Goal: Obtain resource: Download file/media

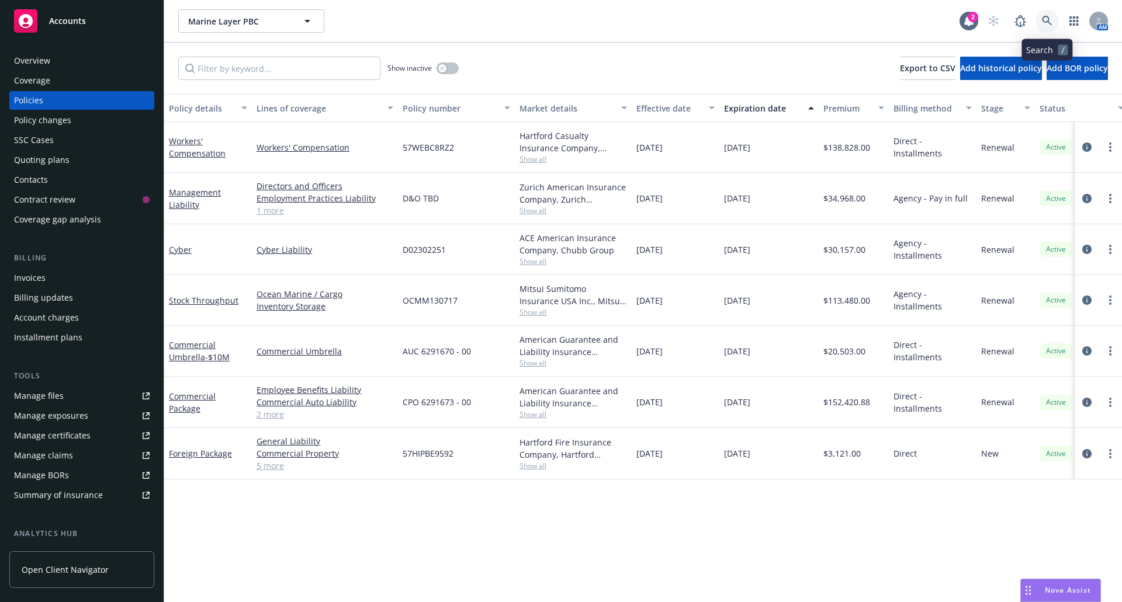
click at [1046, 23] on icon at bounding box center [1047, 21] width 11 height 11
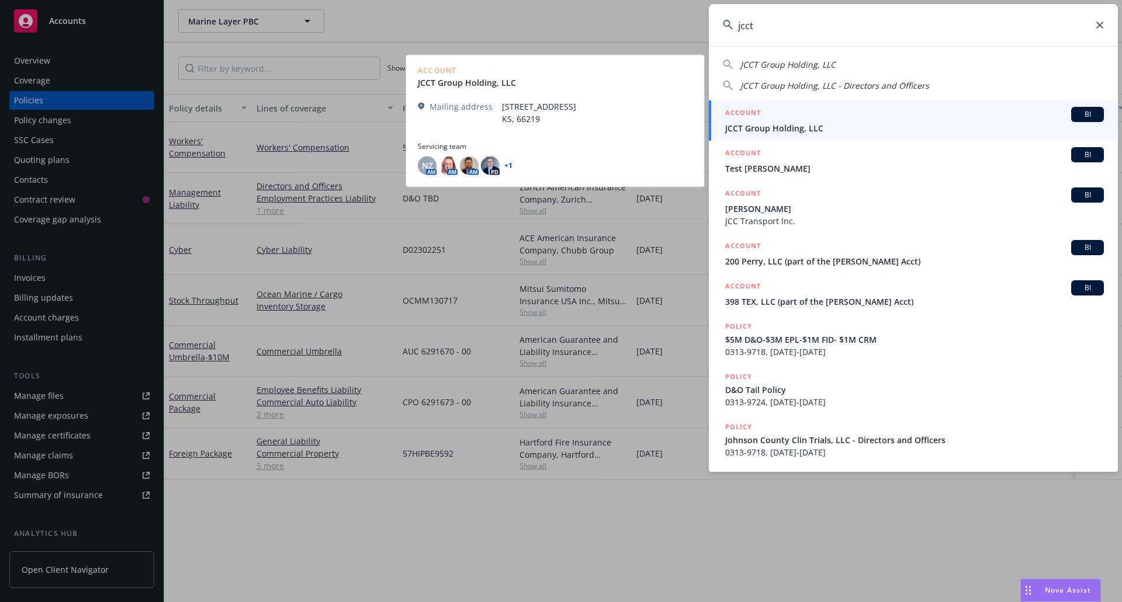
type input "jcct"
click at [876, 124] on span "JCCT Group Holding, LLC" at bounding box center [914, 128] width 379 height 12
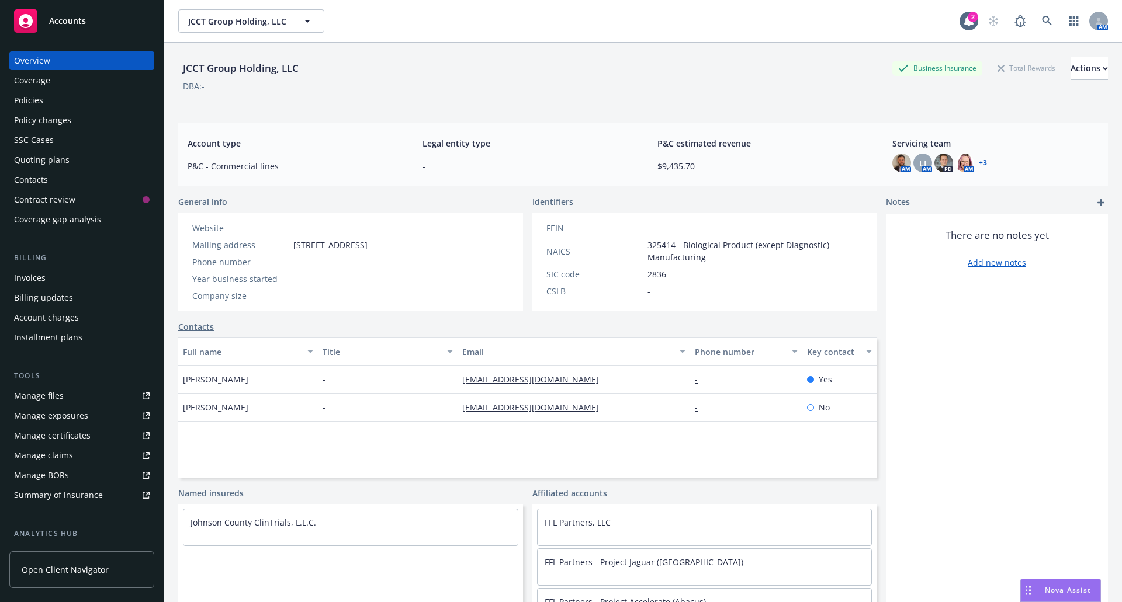
click at [58, 93] on div "Policies" at bounding box center [82, 100] width 136 height 19
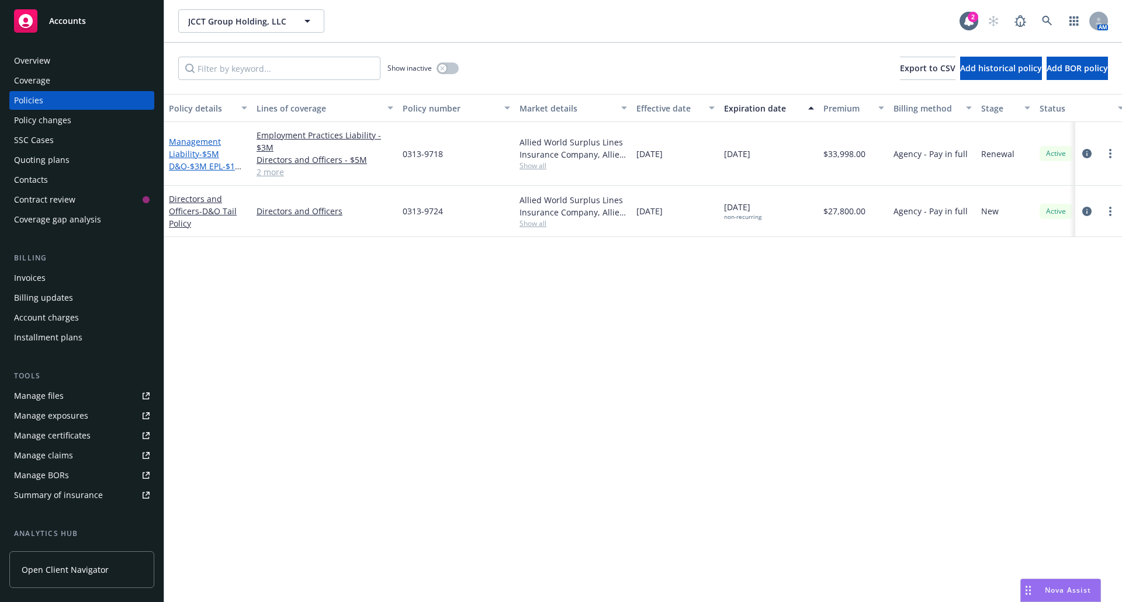
click at [195, 162] on span "- $5M D&O-$3M EPL-$1M FID- $1M CRM" at bounding box center [206, 166] width 74 height 36
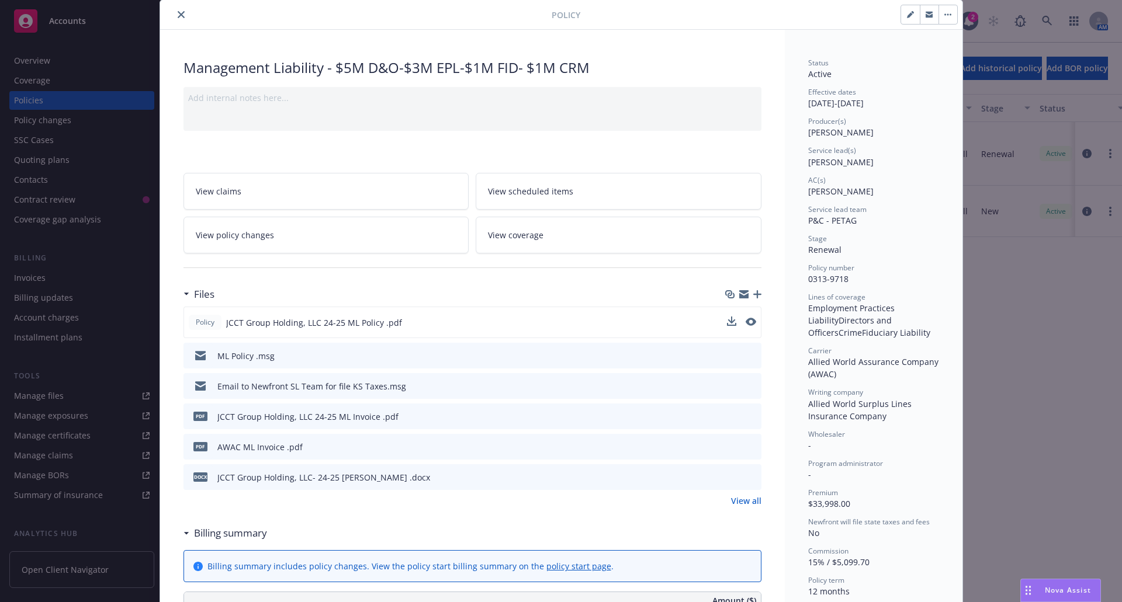
scroll to position [58, 0]
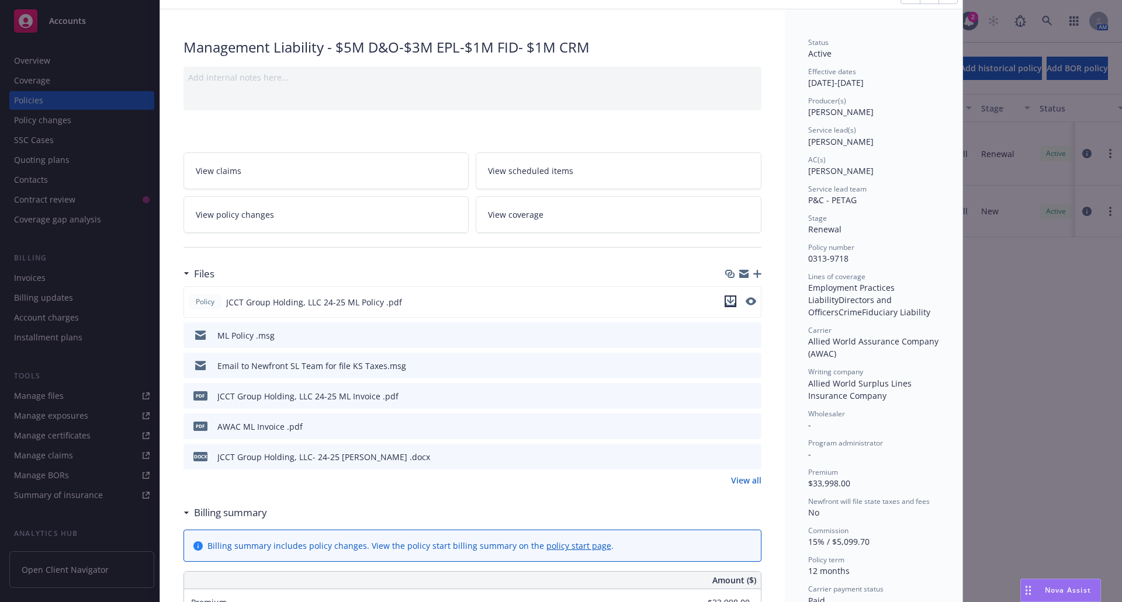
click at [727, 303] on icon "download file" at bounding box center [730, 301] width 9 height 9
